Goal: Task Accomplishment & Management: Manage account settings

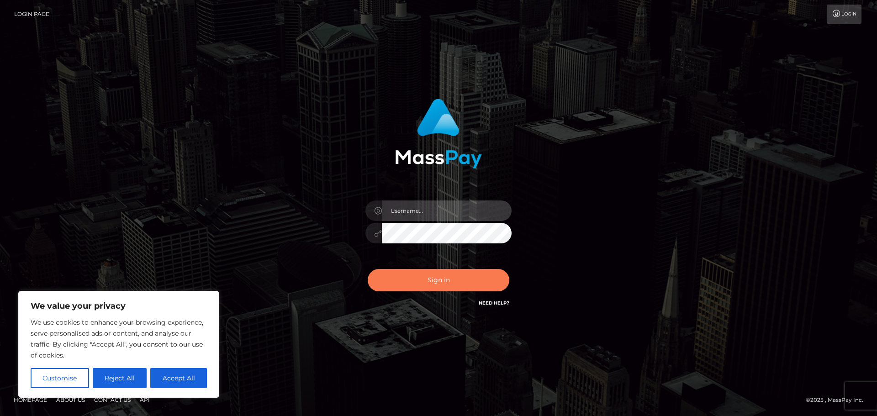
type input "edjon.wowcan"
click at [458, 283] on button "Sign in" at bounding box center [439, 280] width 142 height 22
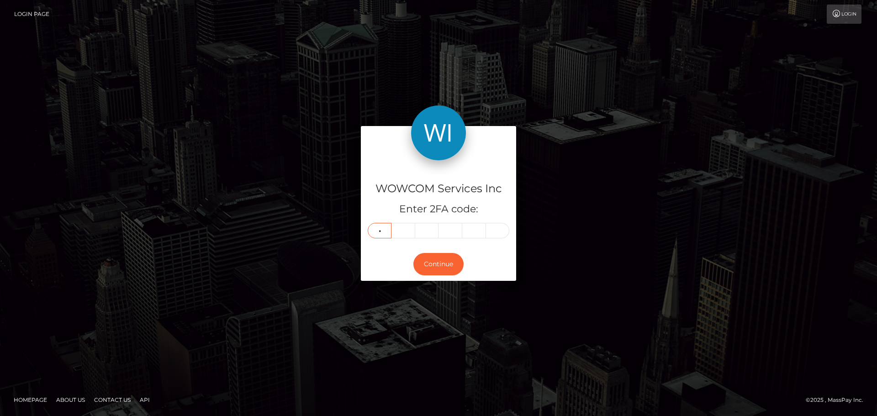
type input "7"
type input "8"
type input "1"
type input "8"
type input "5"
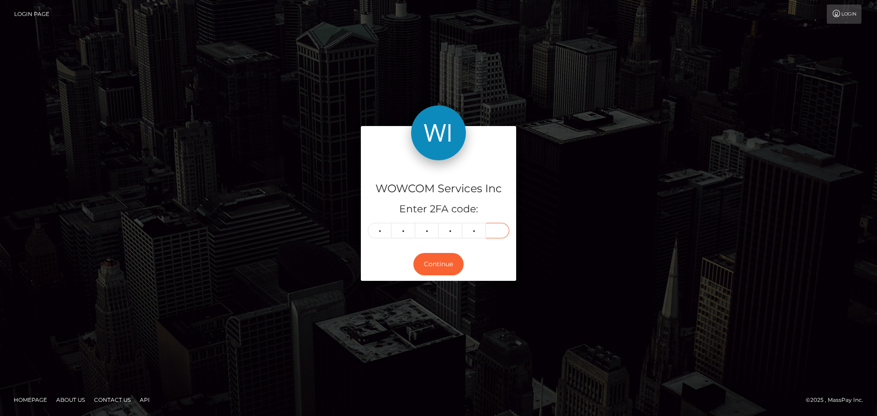
type input "0"
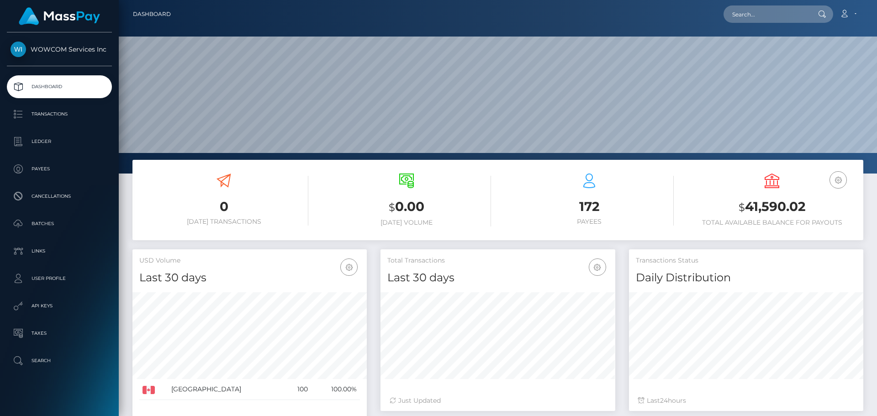
scroll to position [162, 235]
drag, startPoint x: 747, startPoint y: 205, endPoint x: 810, endPoint y: 206, distance: 63.1
click at [810, 206] on h3 "$ 41,590.02" at bounding box center [772, 207] width 169 height 19
copy h3 "41,590.02"
click at [840, 14] on link "Account" at bounding box center [848, 14] width 27 height 19
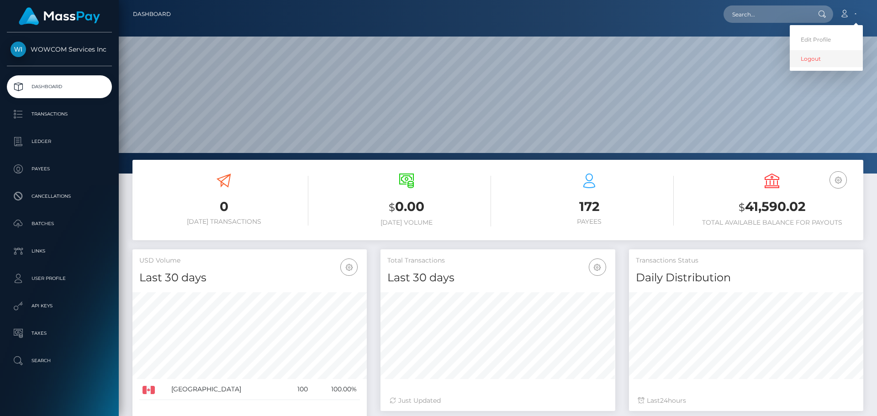
click at [820, 62] on link "Logout" at bounding box center [826, 58] width 73 height 17
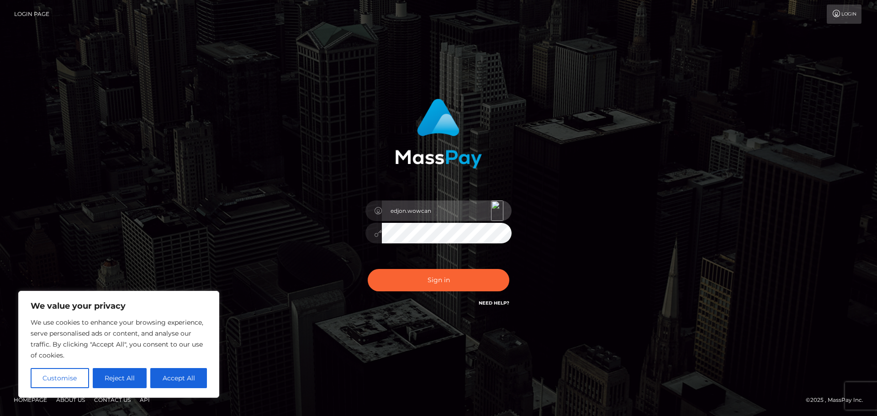
click at [422, 213] on input "edjon.wowcan" at bounding box center [447, 211] width 130 height 21
drag, startPoint x: 408, startPoint y: 210, endPoint x: 486, endPoint y: 212, distance: 77.7
click at [486, 212] on input "edjon.wowcan" at bounding box center [447, 211] width 130 height 21
click at [267, 218] on div "edjon.wowcan Sign in" at bounding box center [438, 208] width 521 height 233
drag, startPoint x: 446, startPoint y: 212, endPoint x: 404, endPoint y: 253, distance: 58.1
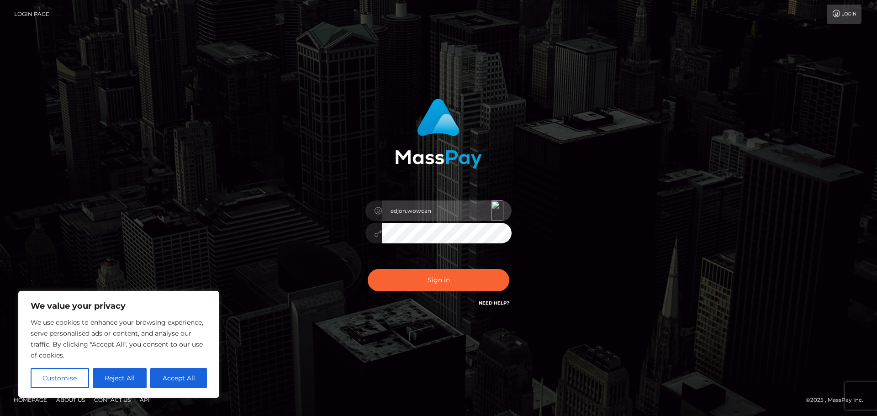
click at [306, 198] on div "edjon.wowcan Sign in" at bounding box center [438, 208] width 521 height 233
paste input "Edjon.rolla"
type input "Edjon.rollacan"
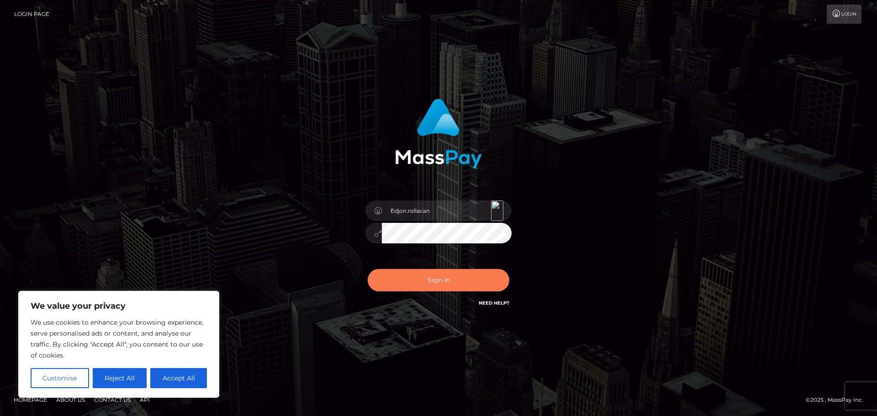
click at [438, 280] on button "Sign in" at bounding box center [439, 280] width 142 height 22
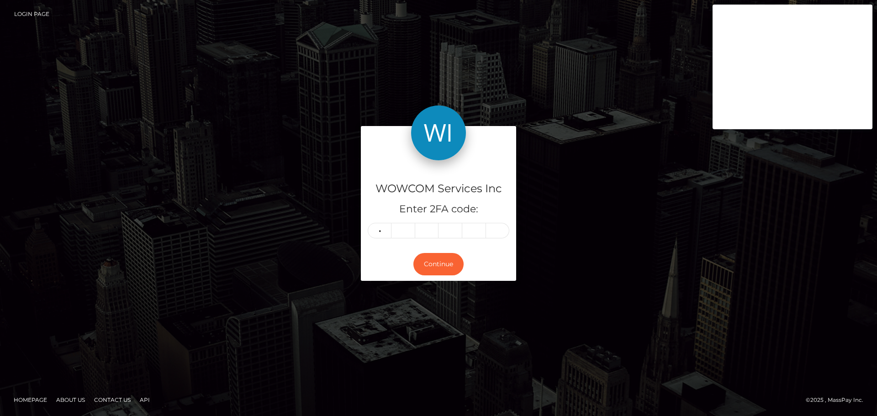
type input "4"
type input "2"
type input "4"
type input "5"
type input "0"
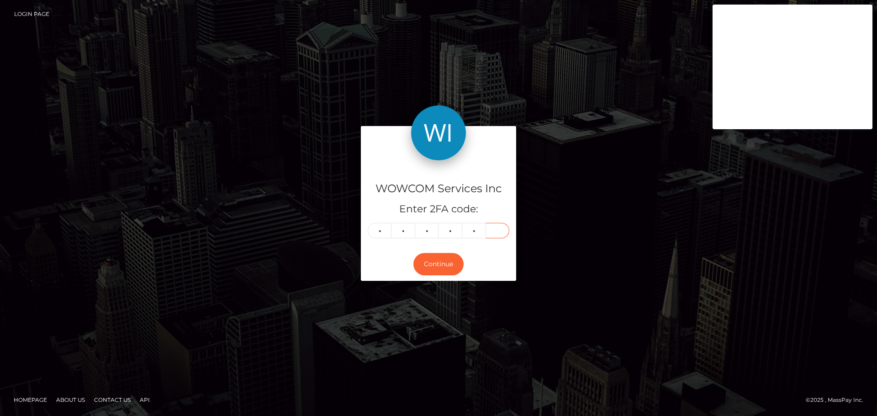
type input "3"
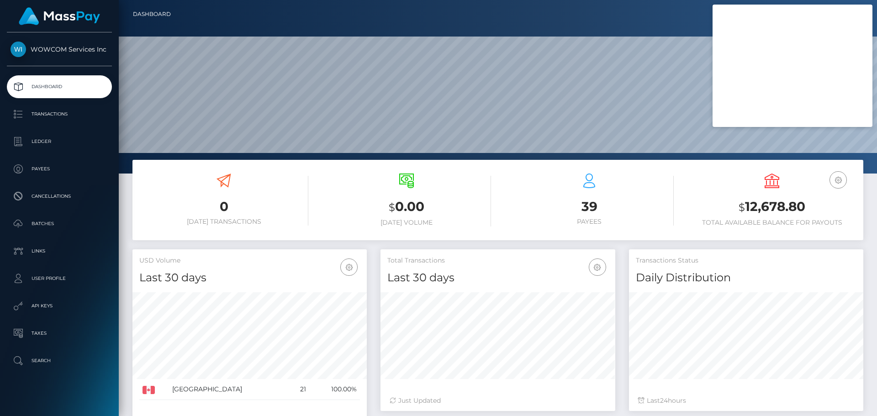
scroll to position [162, 235]
drag, startPoint x: 799, startPoint y: 206, endPoint x: 814, endPoint y: 206, distance: 15.1
click at [814, 206] on h3 "$ 12,678.80" at bounding box center [772, 207] width 169 height 19
